Goal: Obtain resource: Obtain resource

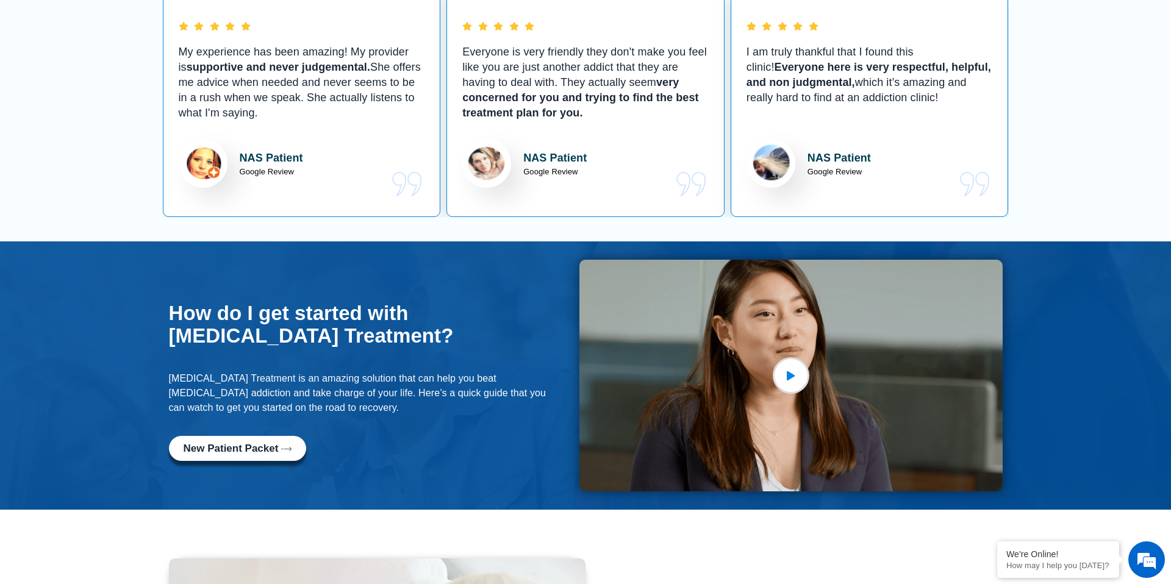
scroll to position [787, 0]
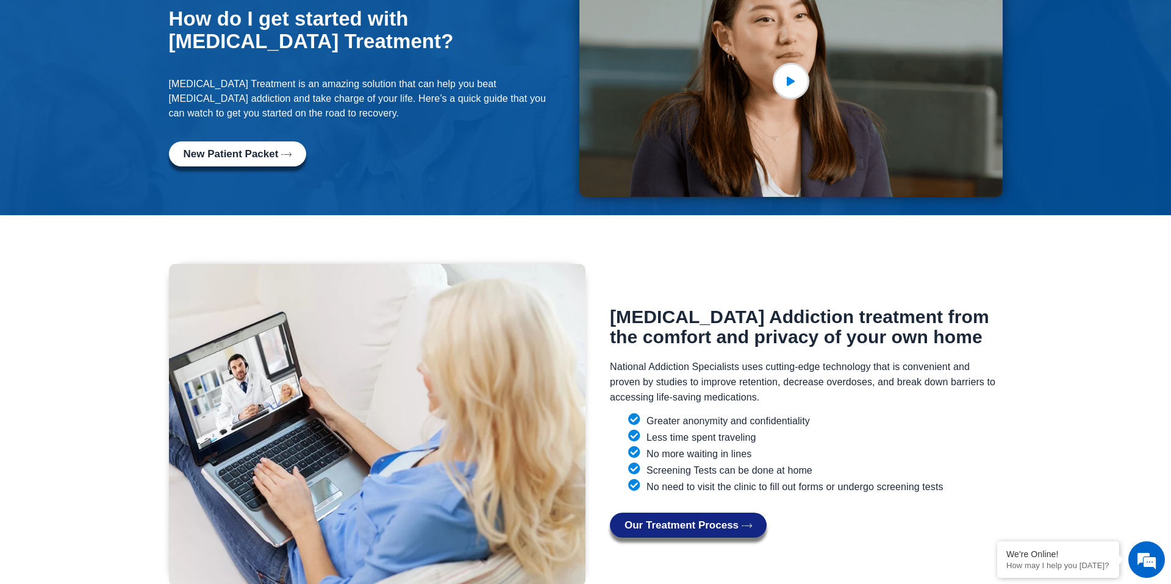
click at [268, 149] on span "New Patient Packet" at bounding box center [231, 154] width 95 height 10
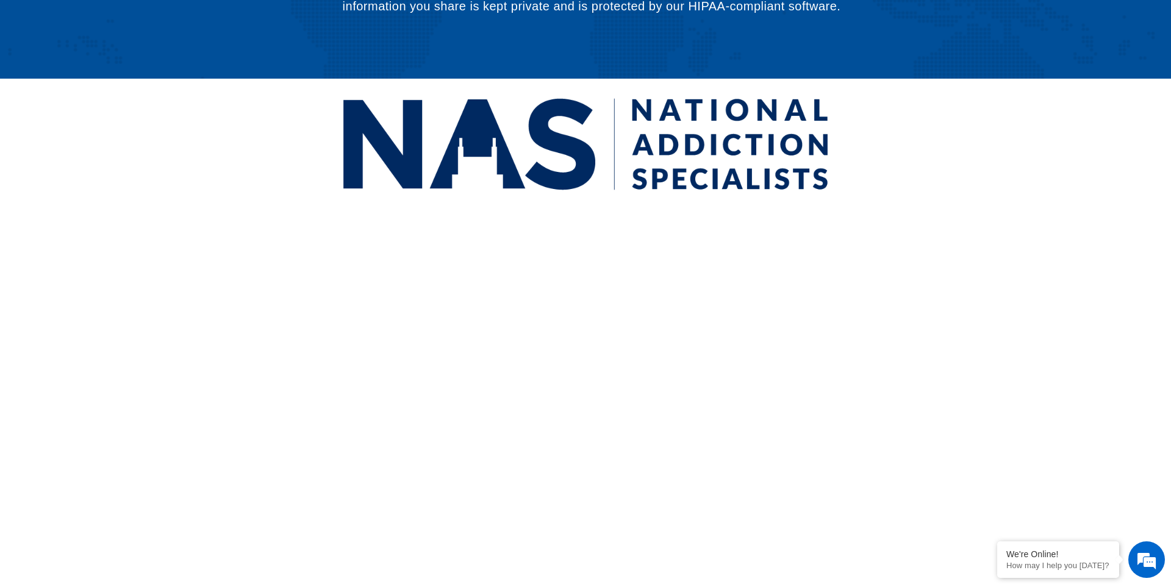
scroll to position [299, 0]
